Goal: Task Accomplishment & Management: Complete application form

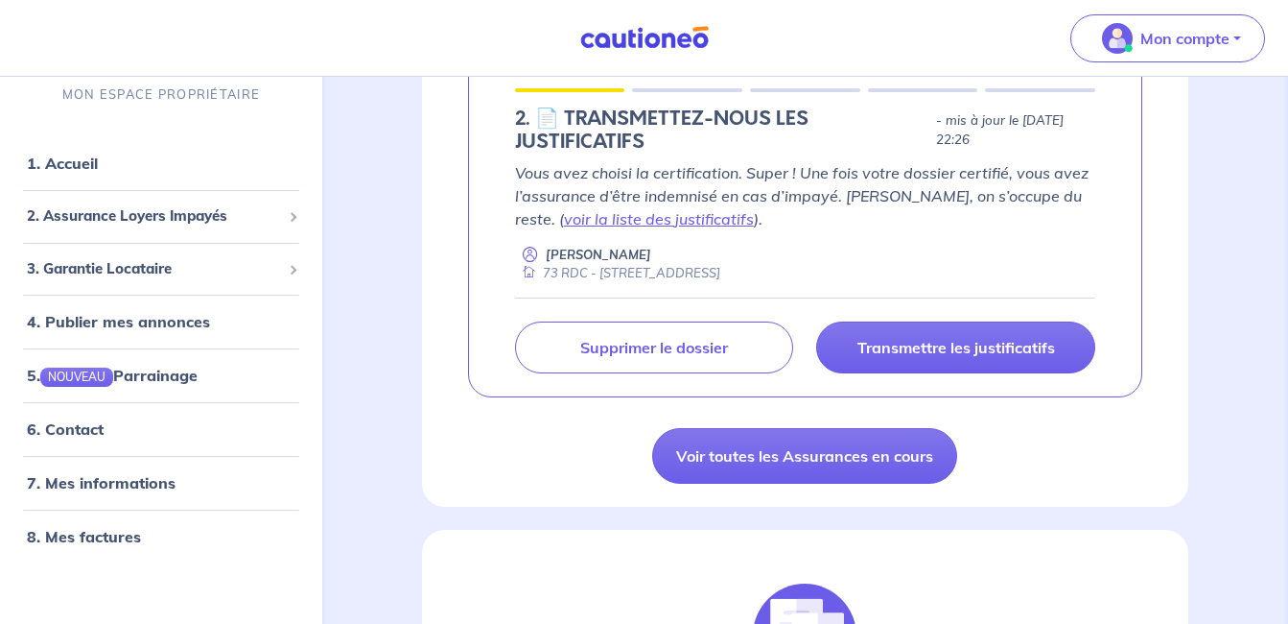
scroll to position [392, 0]
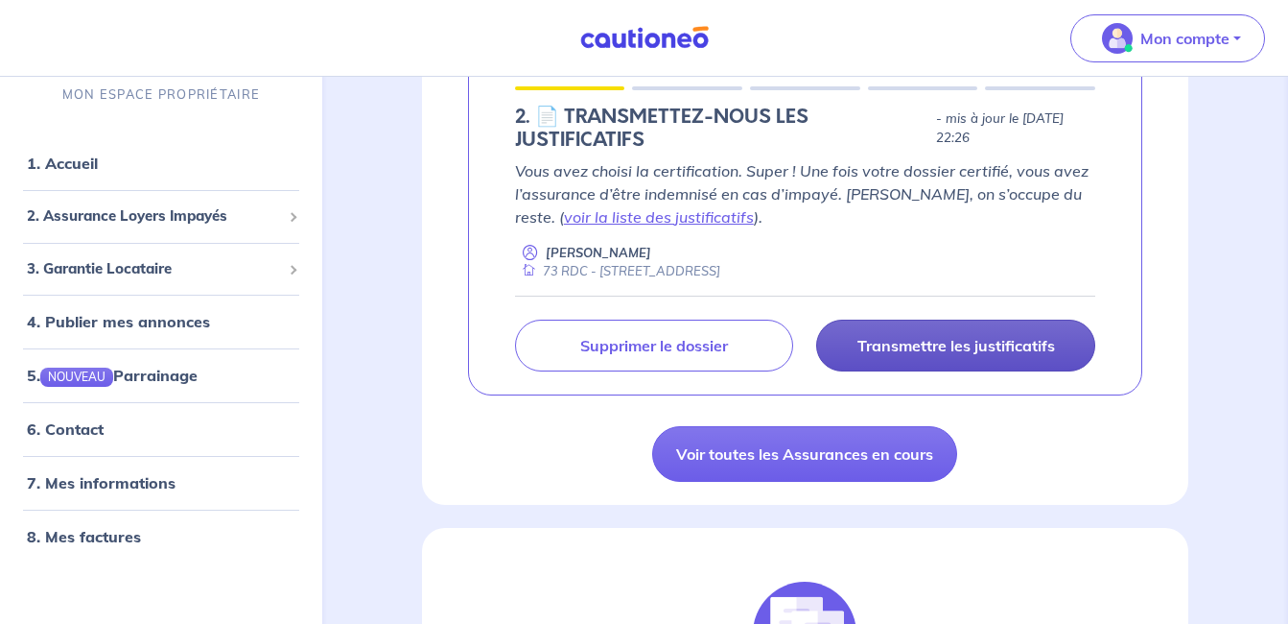
click at [923, 326] on link "Transmettre les justificatifs" at bounding box center [955, 345] width 279 height 52
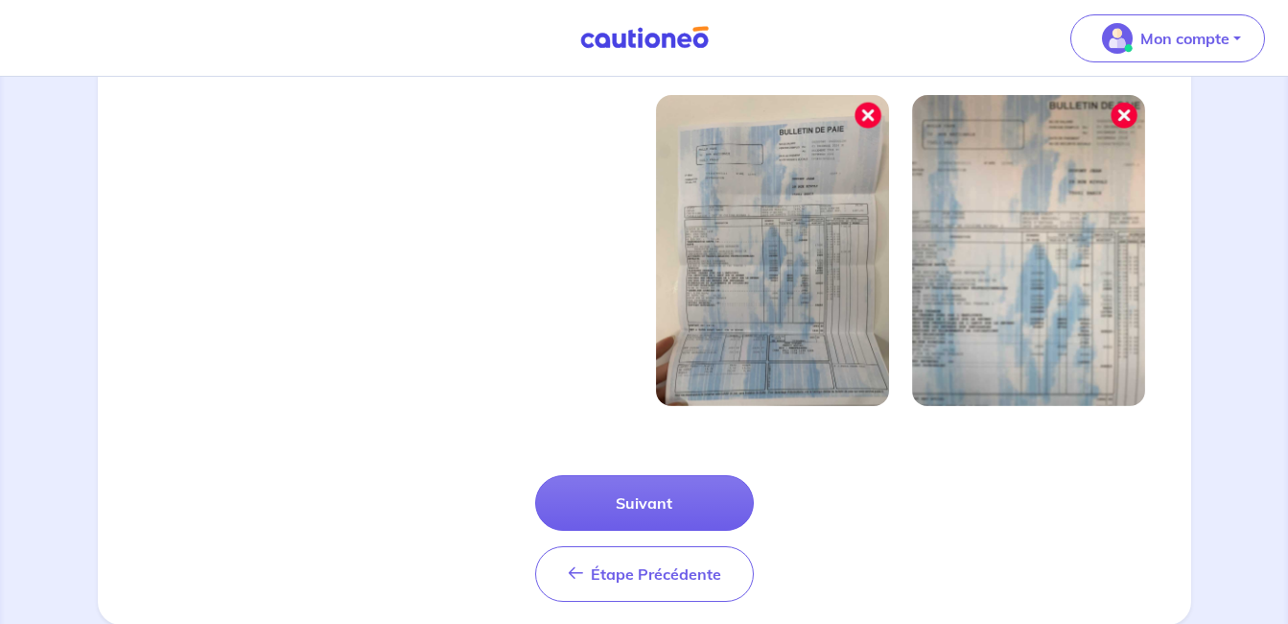
scroll to position [693, 0]
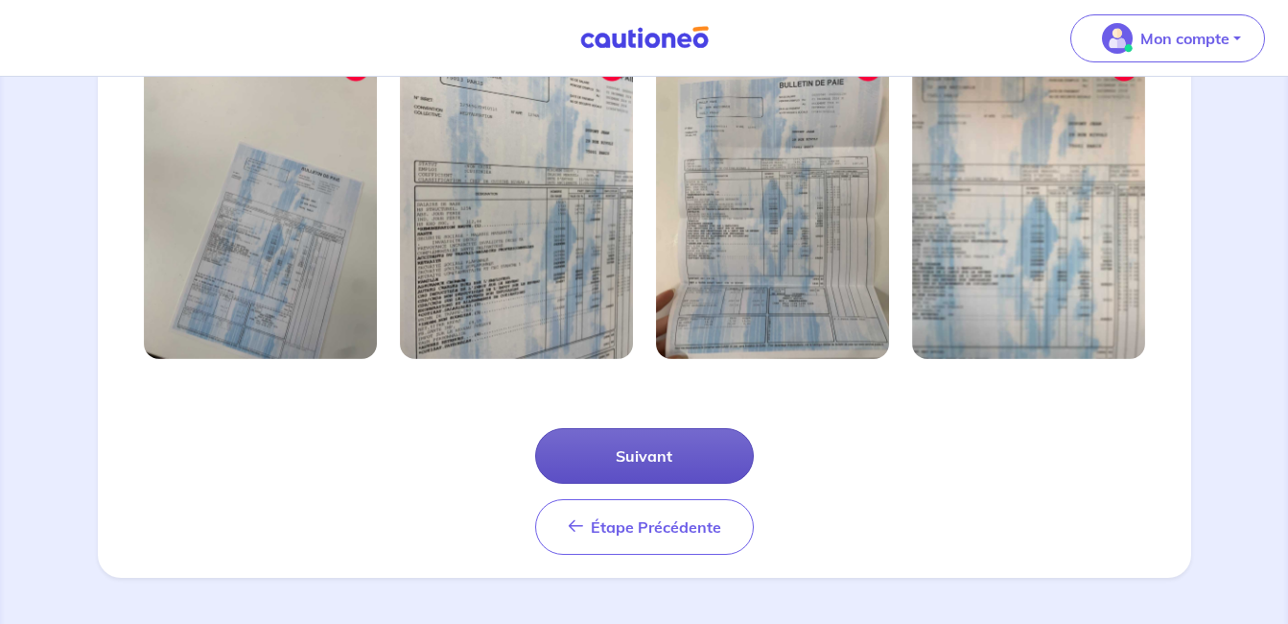
click at [714, 454] on button "Suivant" at bounding box center [644, 456] width 219 height 56
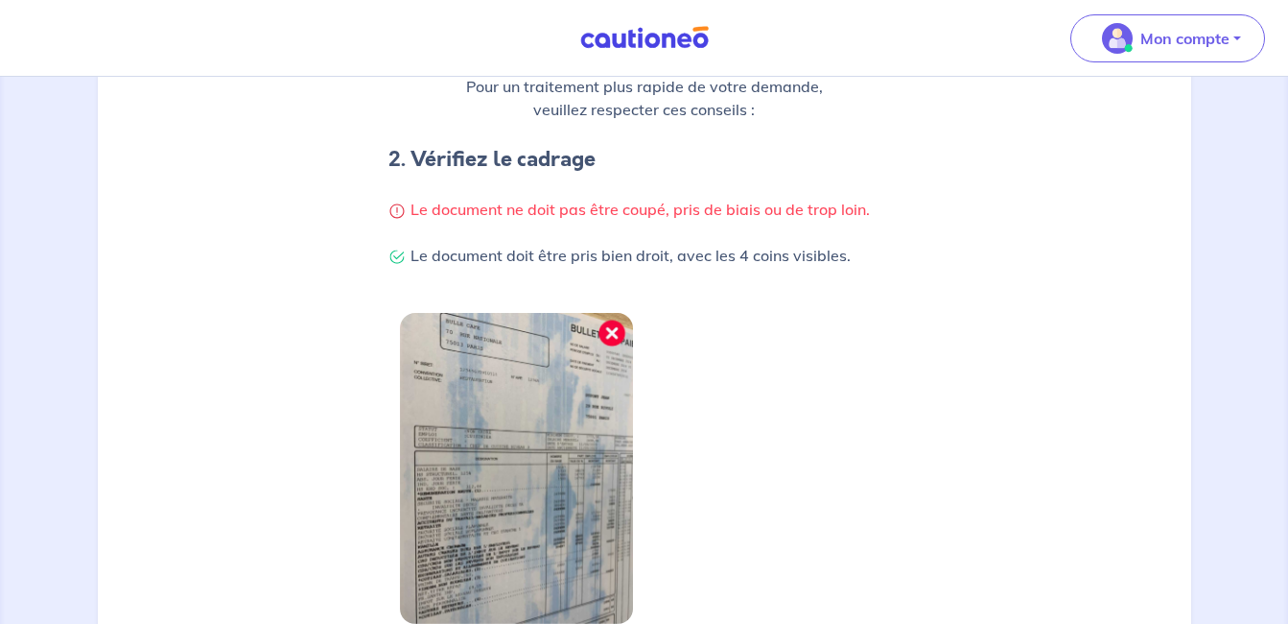
scroll to position [486, 0]
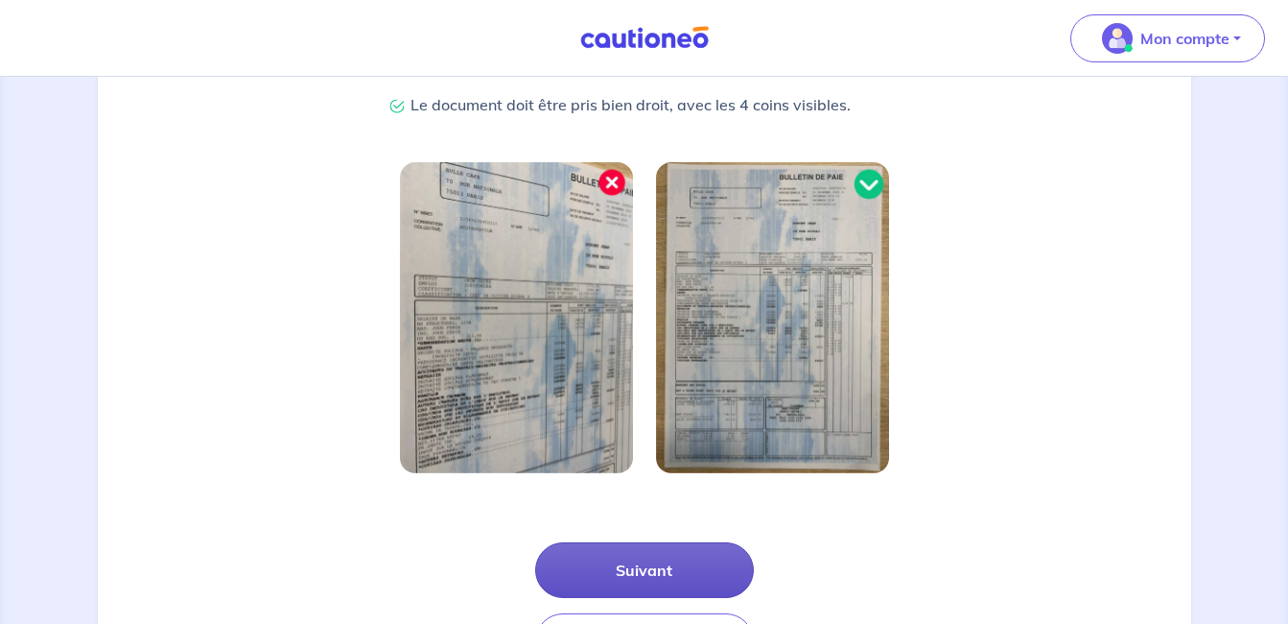
click at [676, 578] on button "Suivant" at bounding box center [644, 570] width 219 height 56
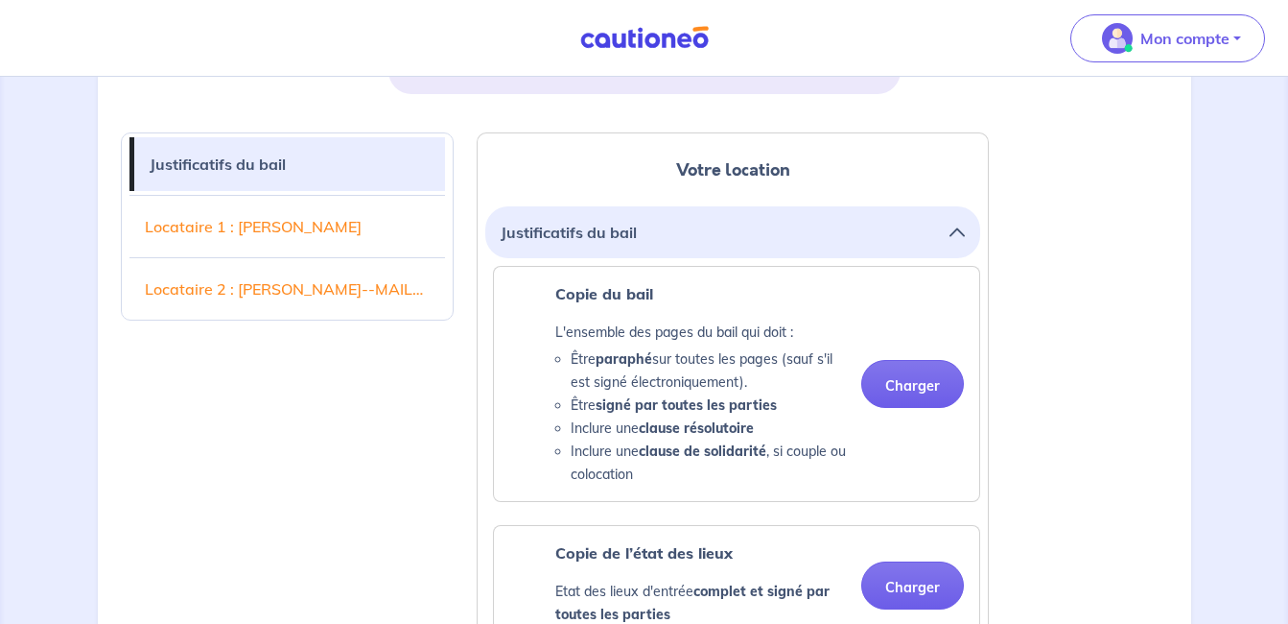
scroll to position [442, 0]
click at [312, 235] on link "Locataire 1 : [PERSON_NAME]" at bounding box center [288, 227] width 317 height 54
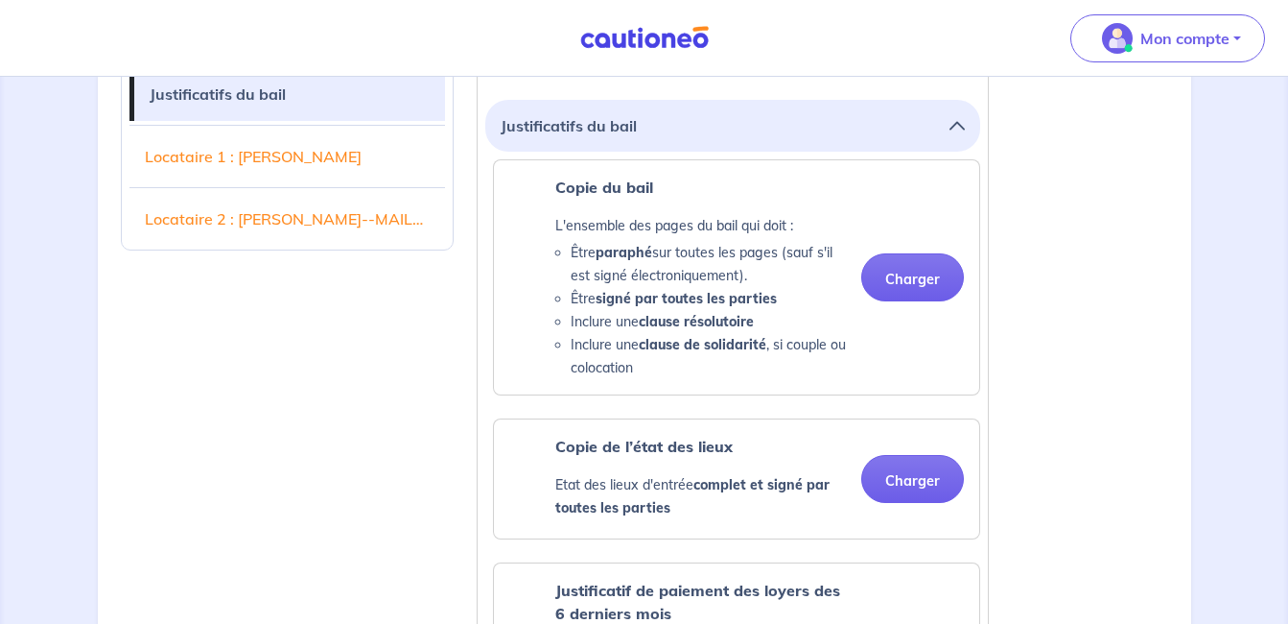
scroll to position [542, 0]
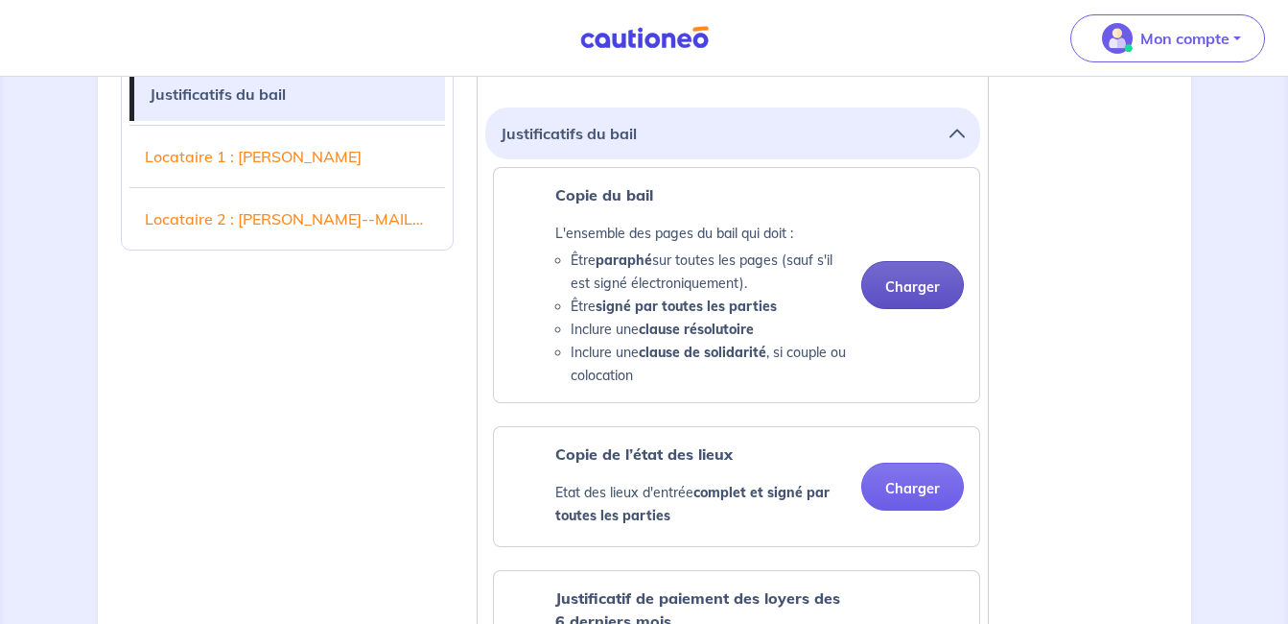
click at [902, 300] on button "Charger" at bounding box center [912, 285] width 103 height 48
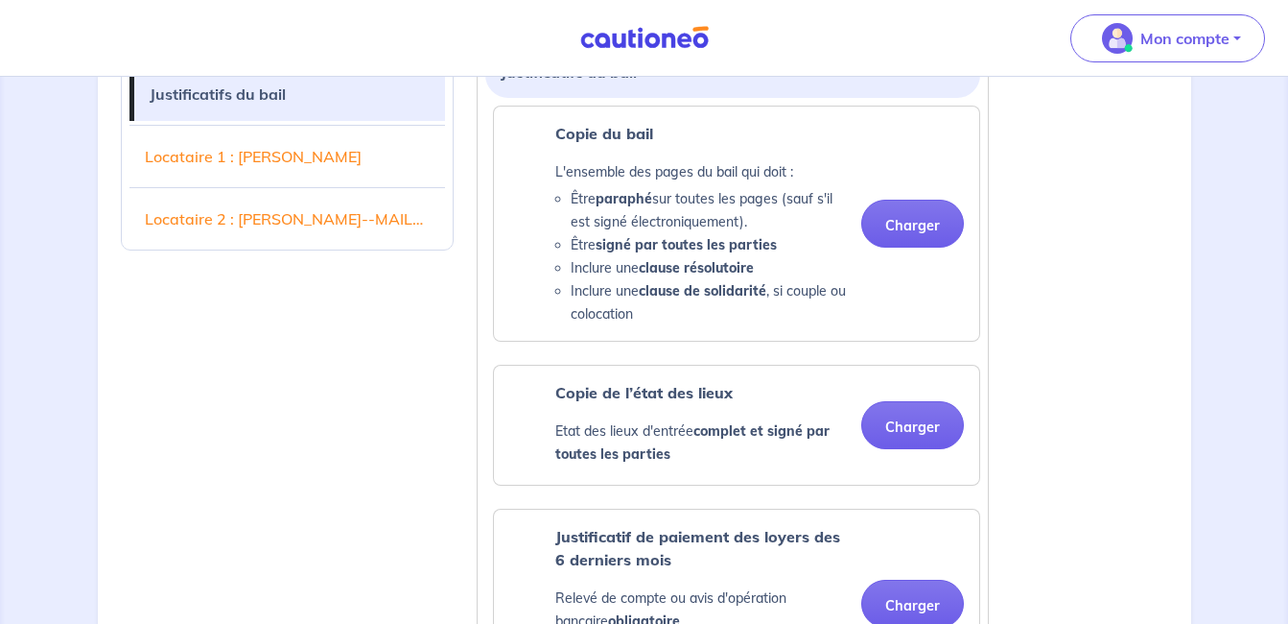
scroll to position [605, 0]
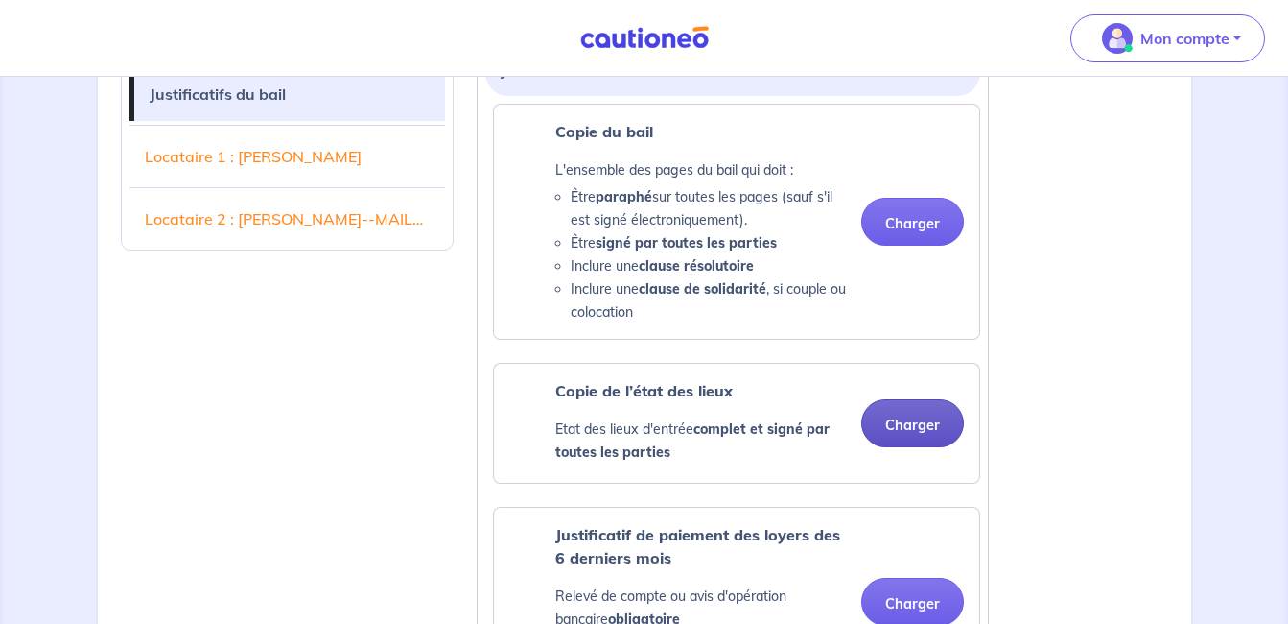
click at [884, 415] on button "Charger" at bounding box center [912, 423] width 103 height 48
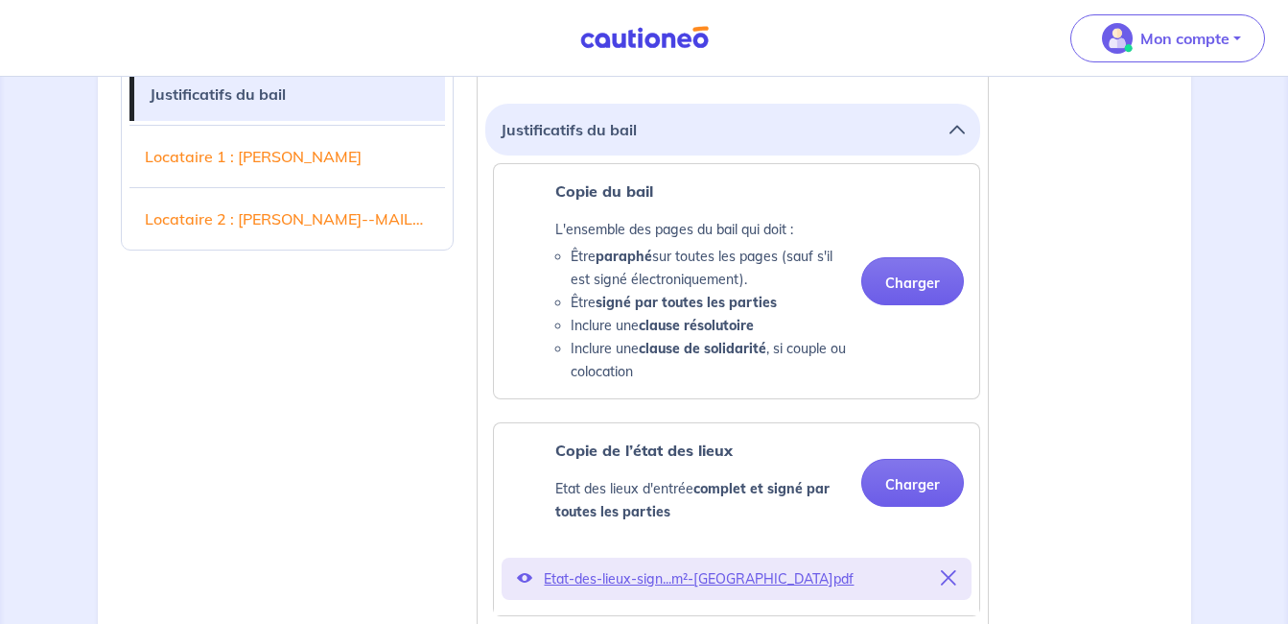
scroll to position [545, 0]
click at [931, 272] on button "Charger" at bounding box center [912, 282] width 103 height 48
click at [734, 425] on div "Copie de l’état des lieux Etat des lieux d'entrée complet et signé par toutes l…" at bounding box center [736, 483] width 485 height 119
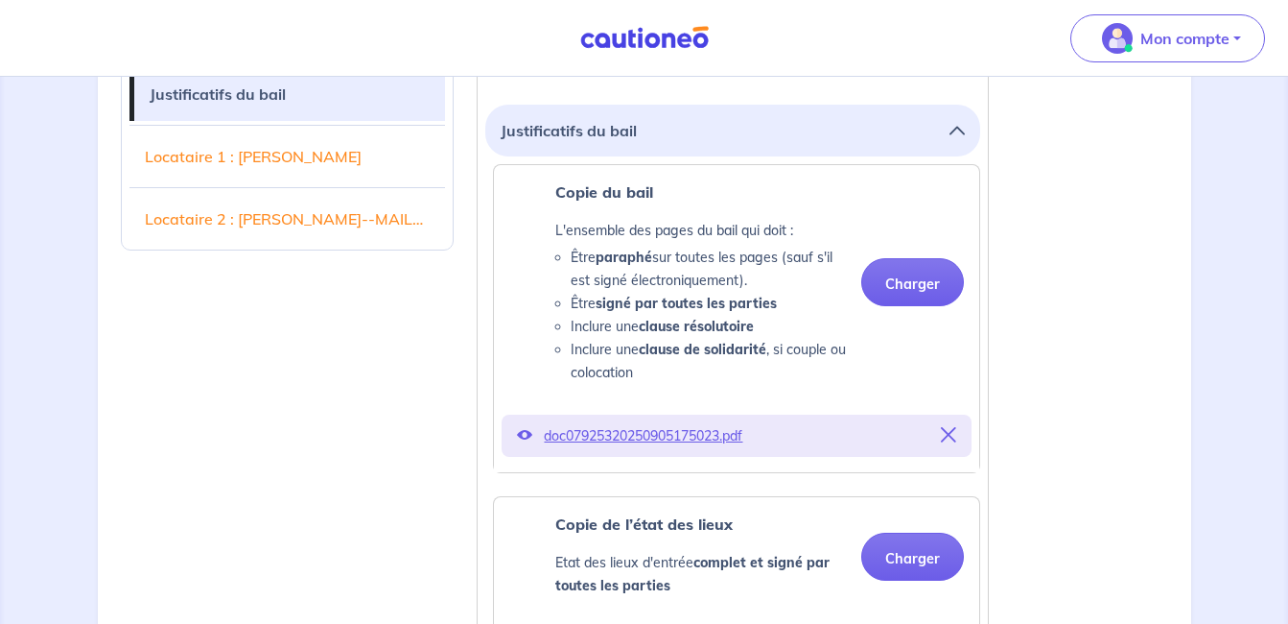
click at [656, 431] on p "doc07925320250905175023.pdf" at bounding box center [737, 435] width 386 height 27
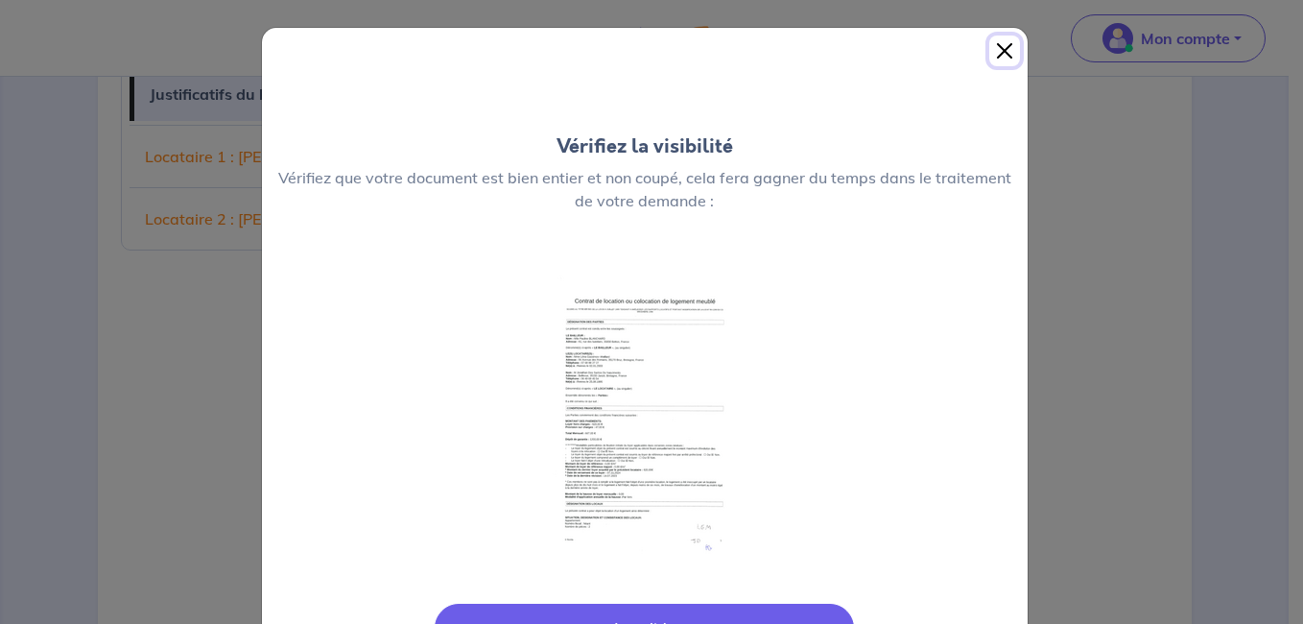
click at [1002, 52] on button "Close" at bounding box center [1004, 50] width 31 height 31
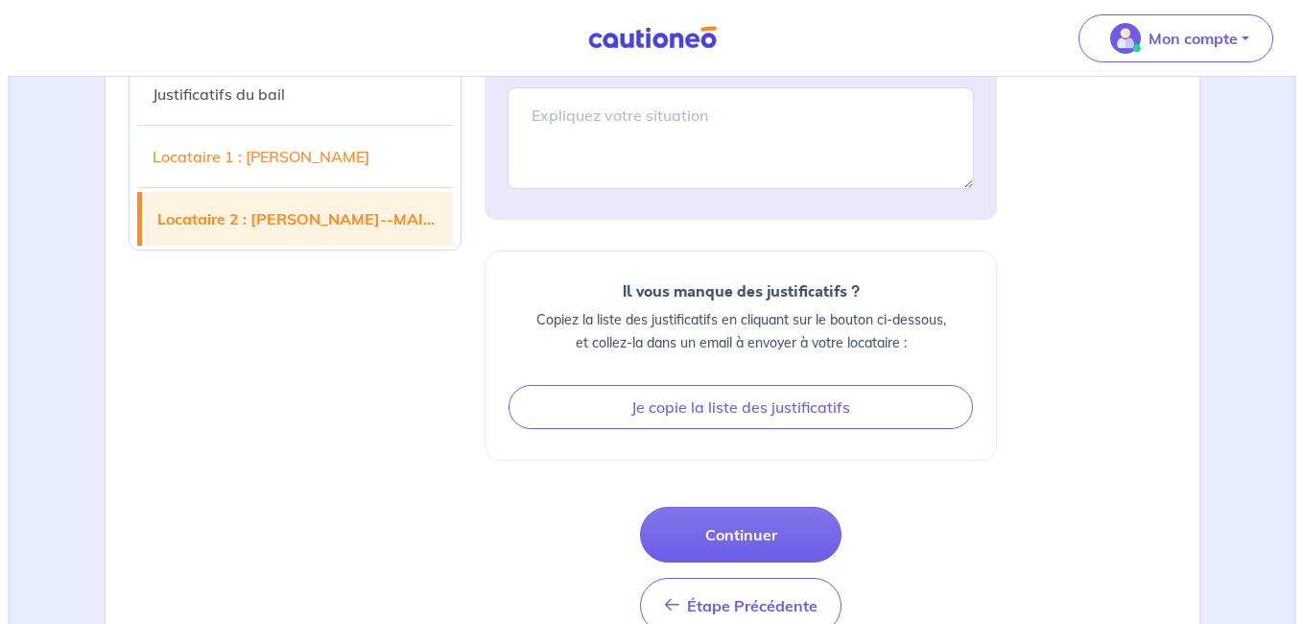
scroll to position [2837, 0]
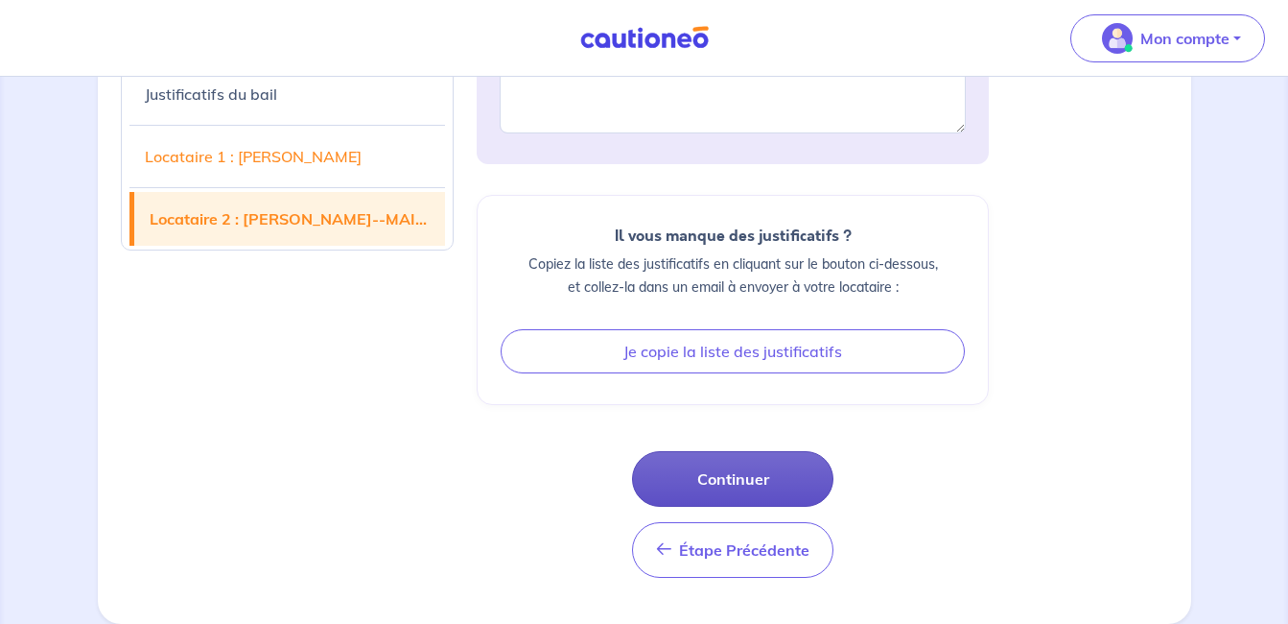
click at [766, 478] on button "Continuer" at bounding box center [732, 479] width 201 height 56
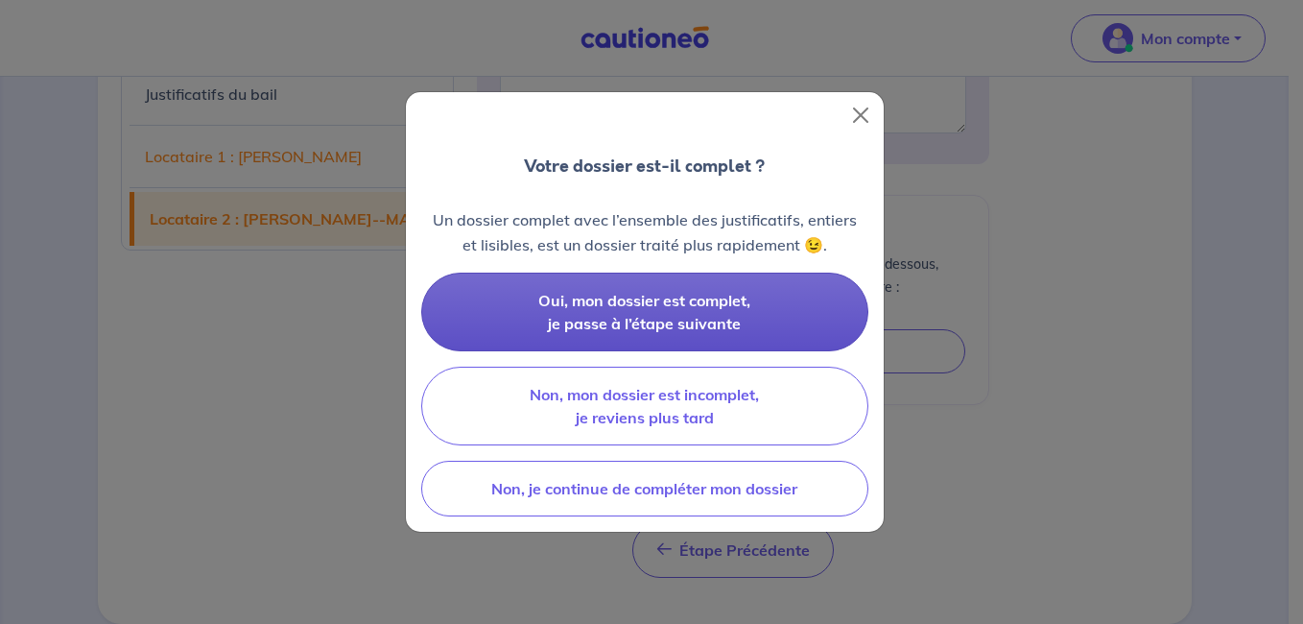
click at [659, 295] on span "Oui, mon dossier est complet, je passe à l’étape suivante" at bounding box center [644, 312] width 212 height 42
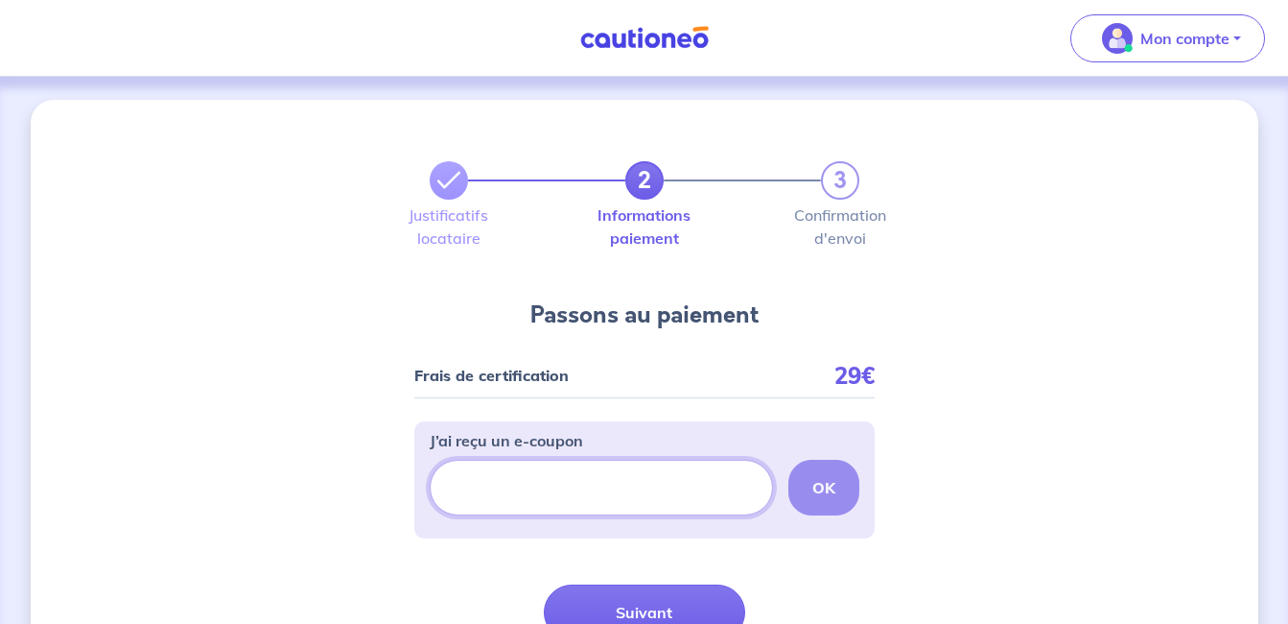
click at [629, 474] on input "J’ai reçu un e-coupon" at bounding box center [601, 488] width 343 height 56
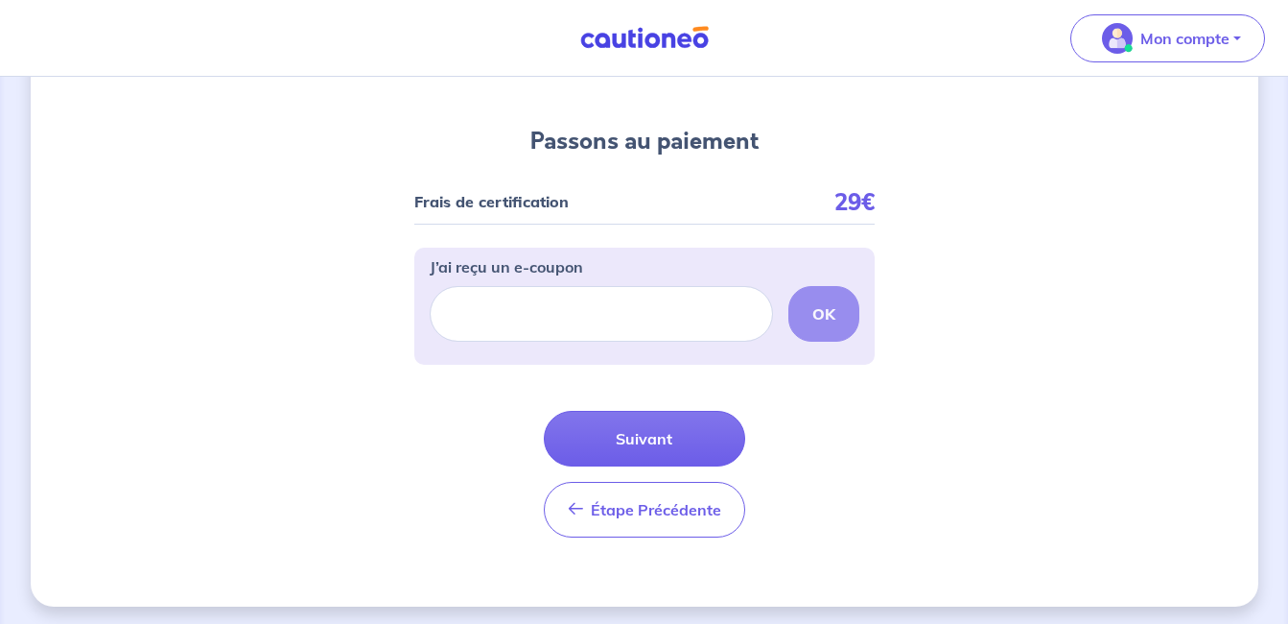
scroll to position [179, 0]
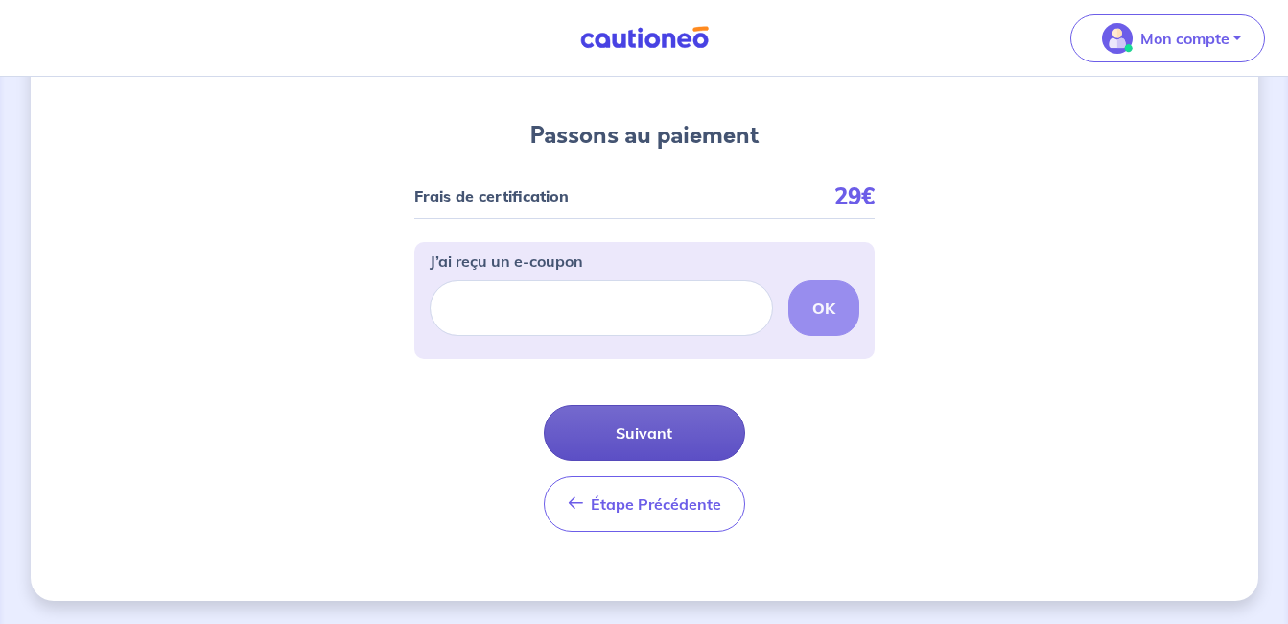
click at [690, 410] on button "Suivant" at bounding box center [644, 433] width 201 height 56
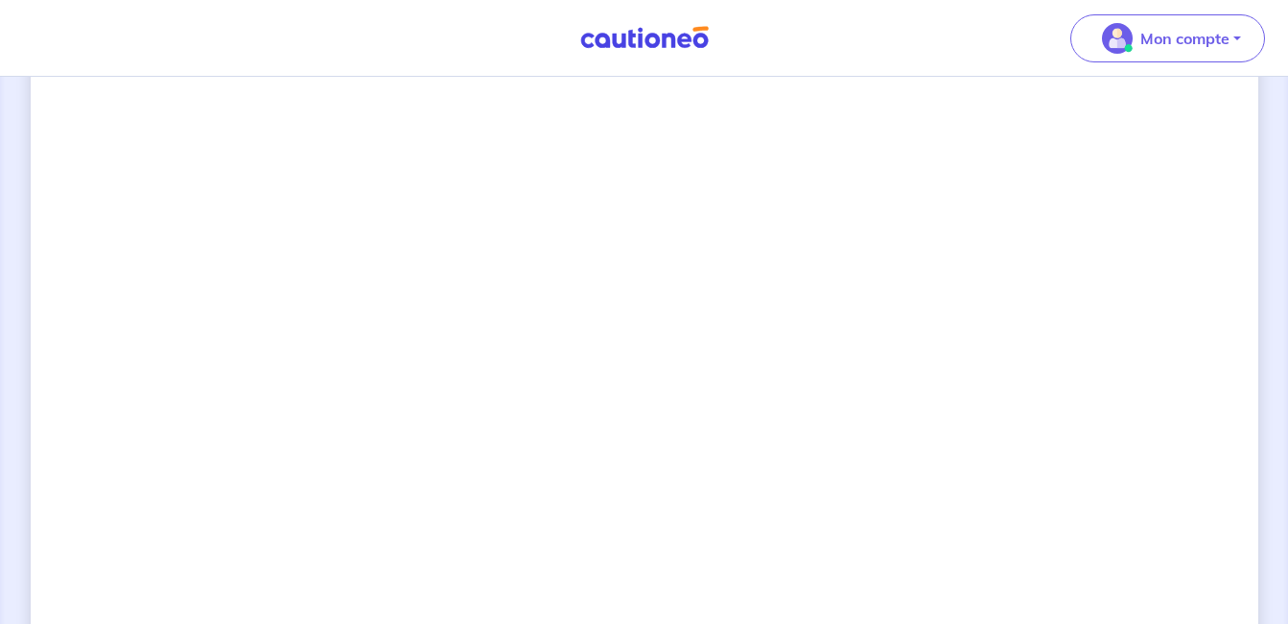
scroll to position [658, 0]
click at [954, 378] on div "2 3 Justificatifs locataire Informations paiement Confirmation d'envoi Passons …" at bounding box center [645, 283] width 1228 height 1683
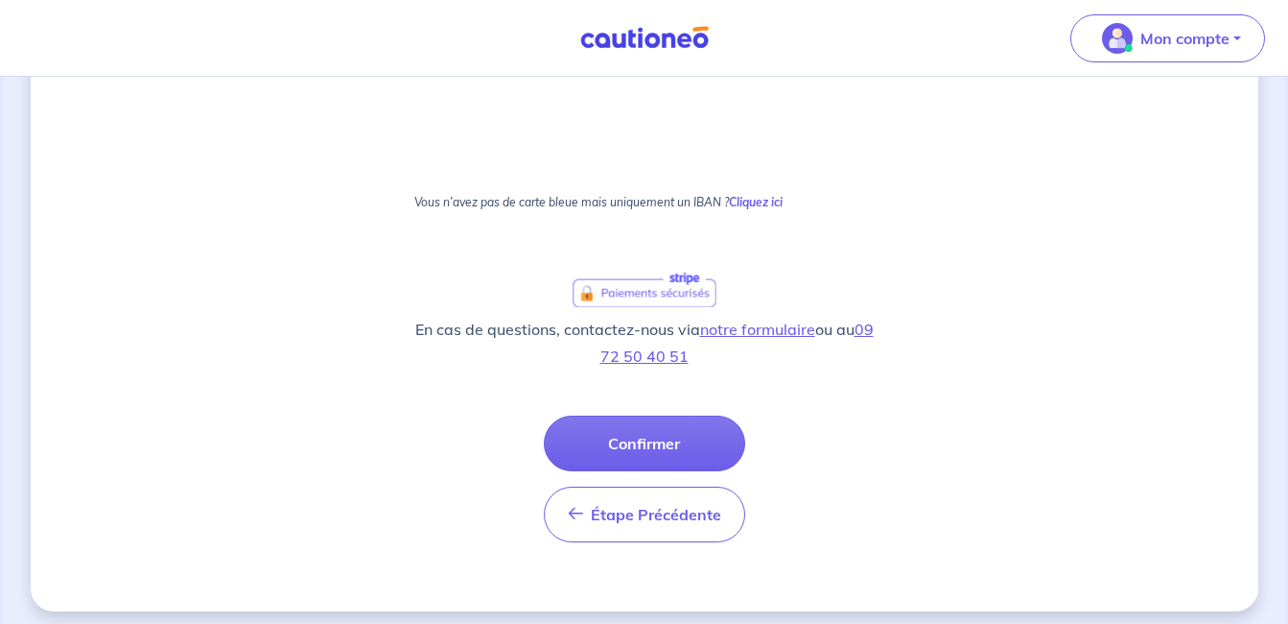
scroll to position [1180, 0]
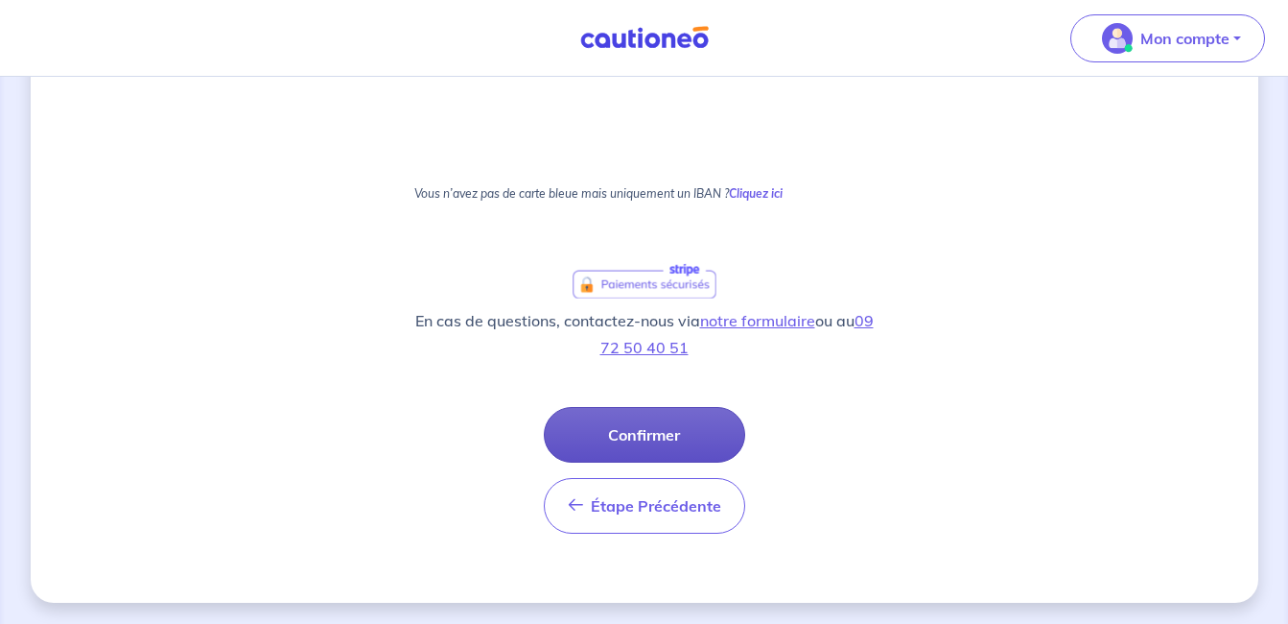
click at [656, 429] on button "Confirmer" at bounding box center [644, 435] width 201 height 56
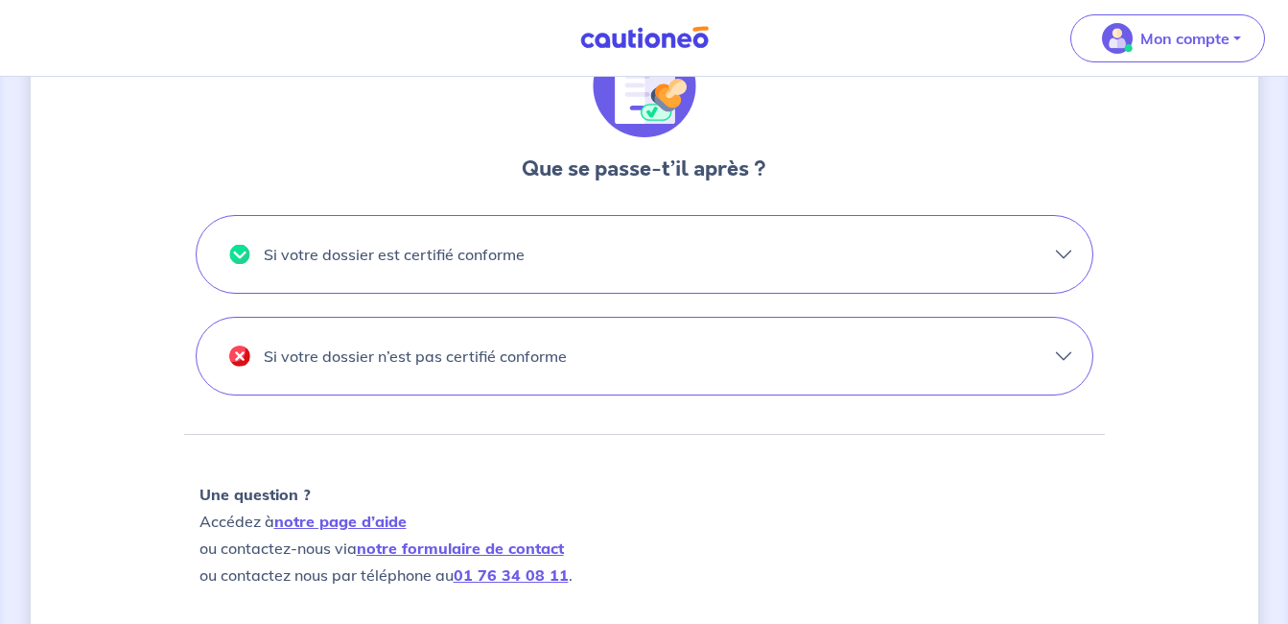
scroll to position [583, 0]
click at [791, 261] on button "Si votre dossier est certifié conforme" at bounding box center [645, 253] width 896 height 77
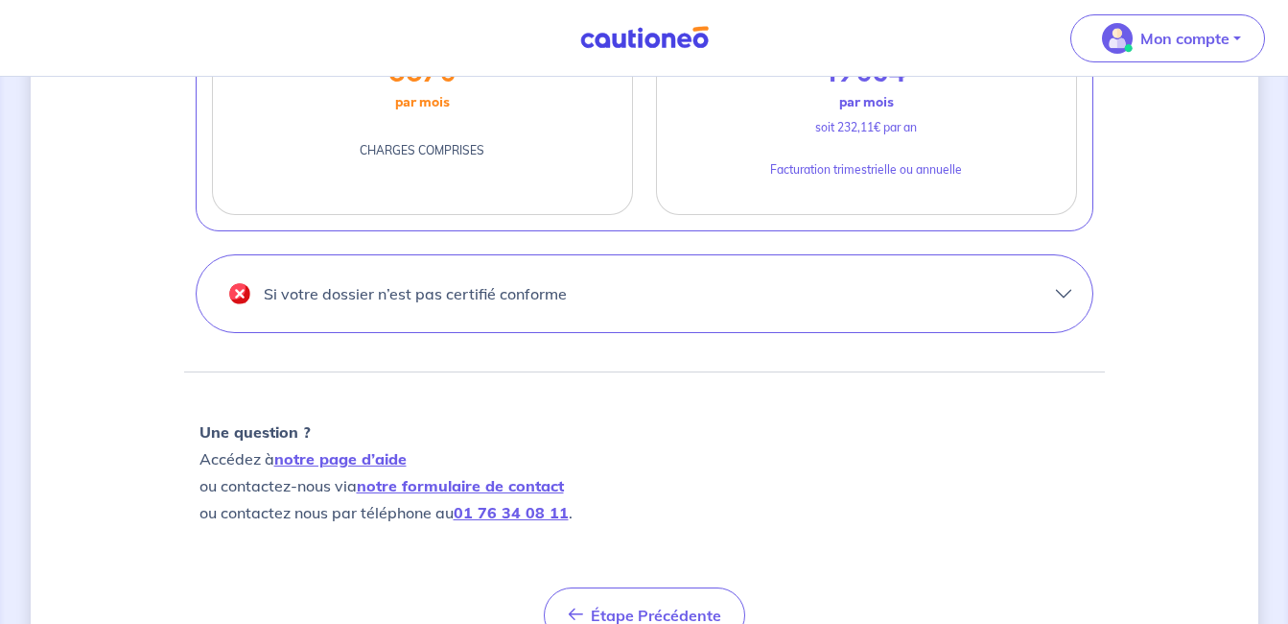
scroll to position [962, 0]
click at [788, 306] on button "Si votre dossier n’est pas certifié conforme" at bounding box center [645, 292] width 896 height 77
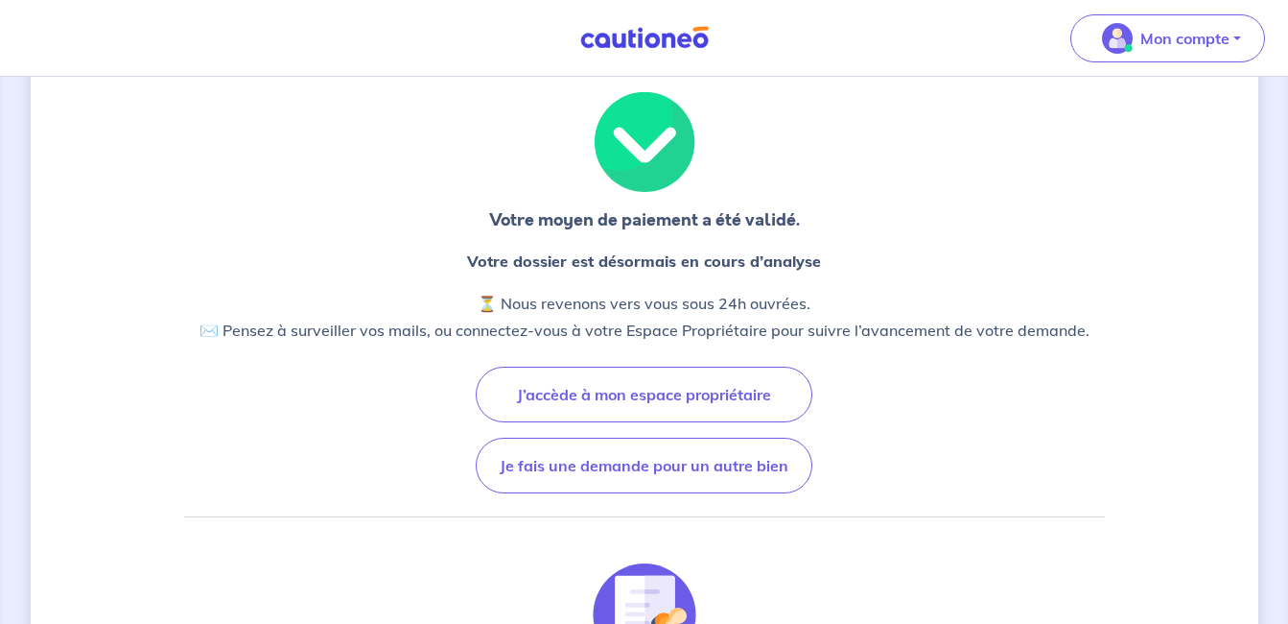
scroll to position [0, 0]
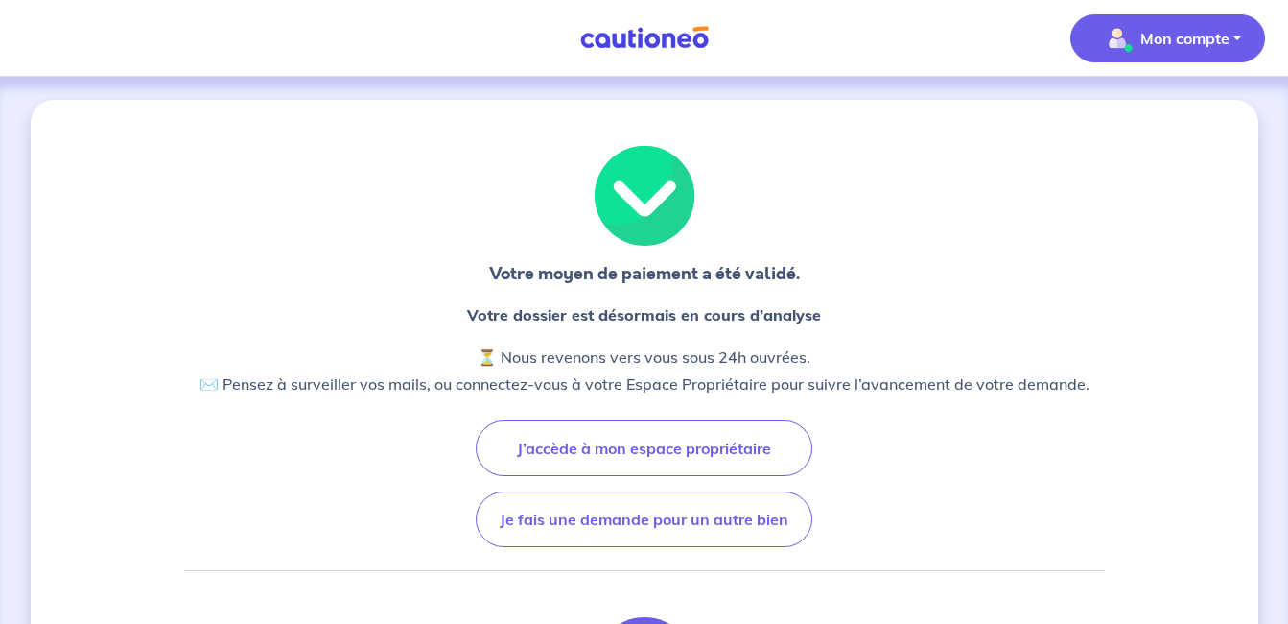
click at [1128, 43] on img "button" at bounding box center [1117, 38] width 31 height 31
click at [1147, 56] on button "Mon compte" at bounding box center [1168, 38] width 195 height 48
click at [1126, 108] on link "Mes informations" at bounding box center [1149, 119] width 154 height 31
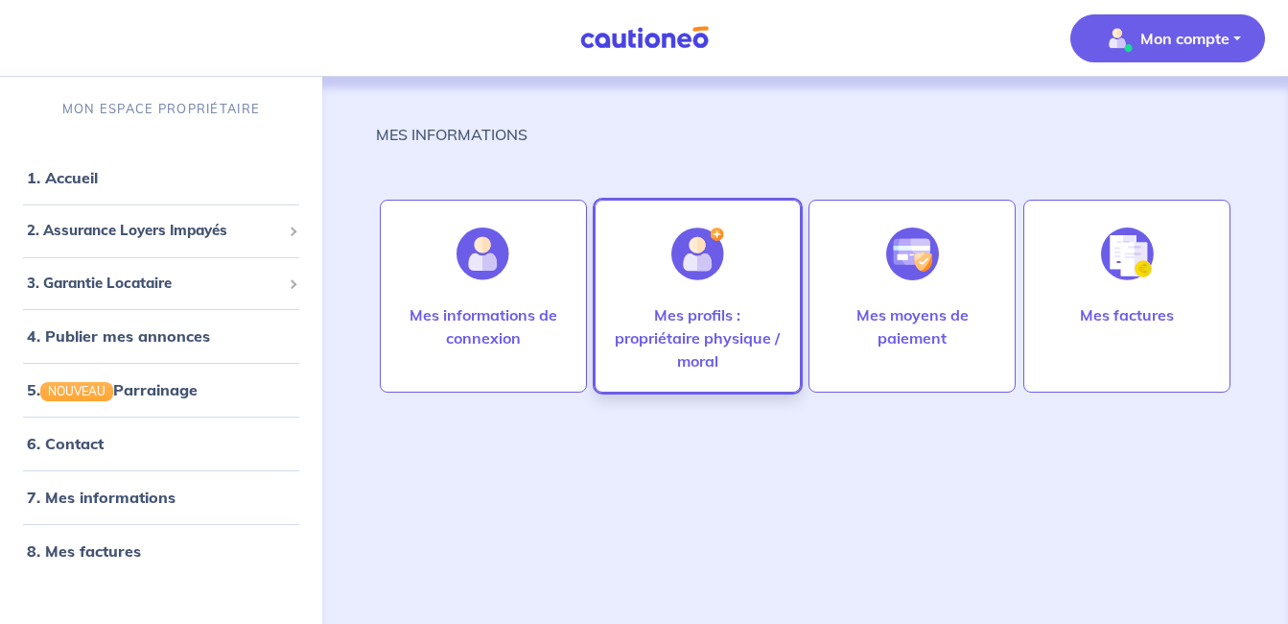
click at [630, 374] on div "Mes profils : propriétaire physique / moral" at bounding box center [699, 345] width 198 height 84
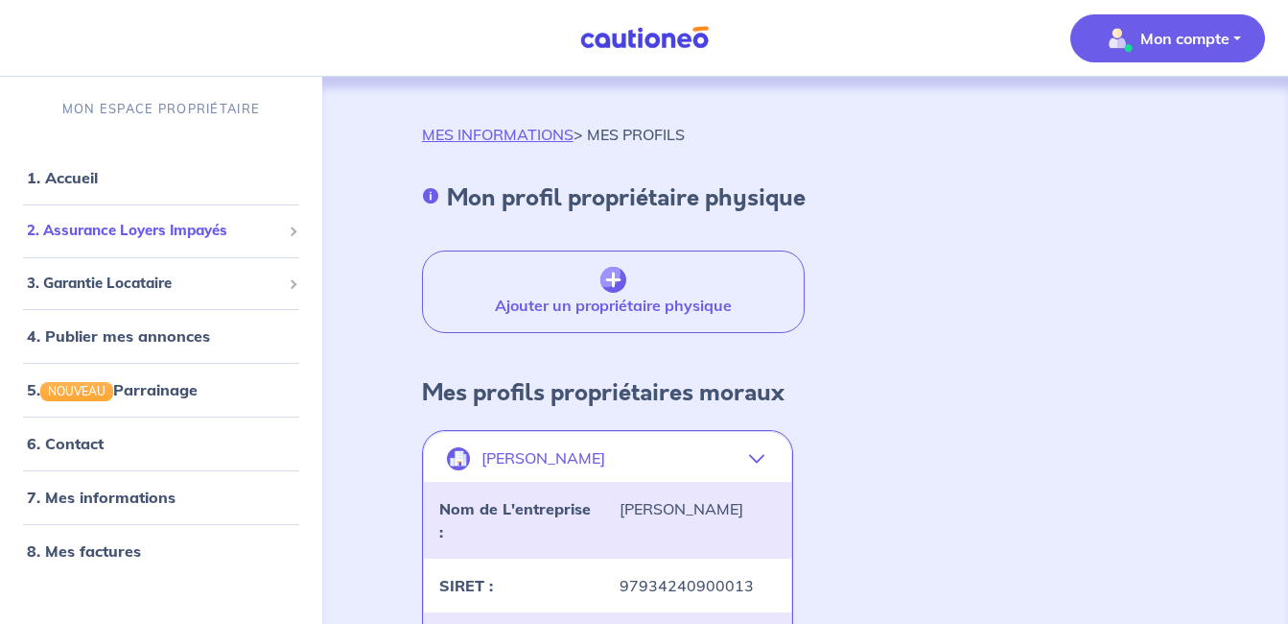
click at [96, 223] on span "2. Assurance Loyers Impayés" at bounding box center [154, 231] width 254 height 22
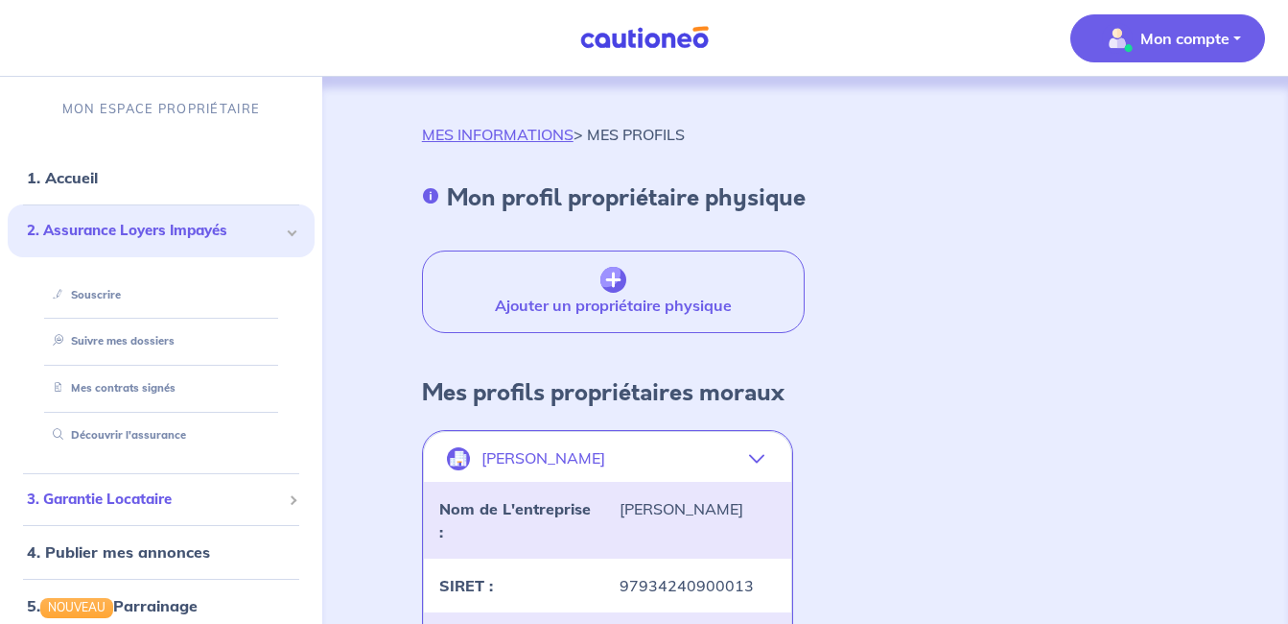
click at [171, 499] on span "3. Garantie Locataire" at bounding box center [154, 499] width 254 height 22
